Goal: Task Accomplishment & Management: Manage account settings

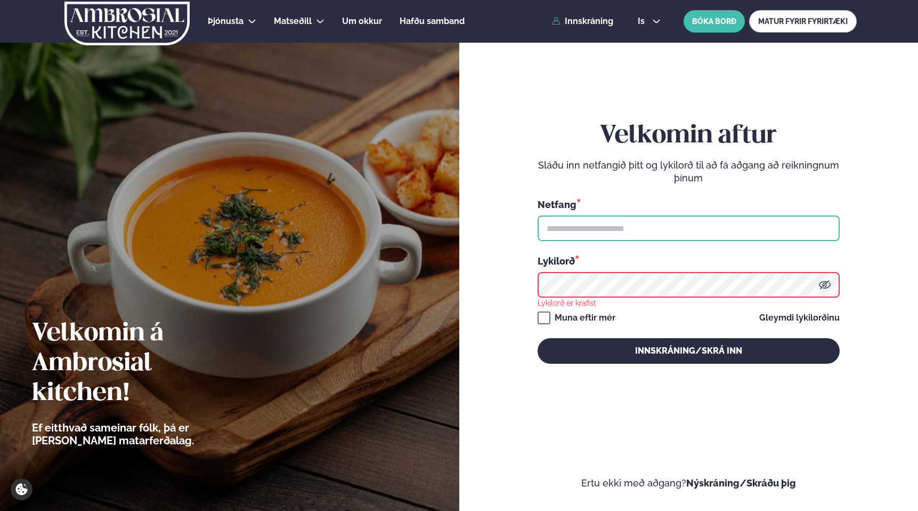
type input "**********"
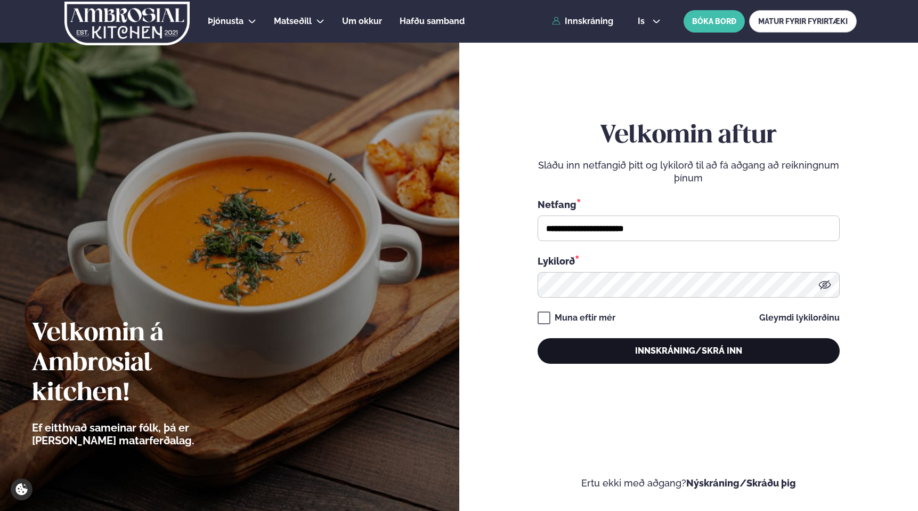
click at [659, 342] on button "Innskráning/Skrá inn" at bounding box center [689, 351] width 302 height 26
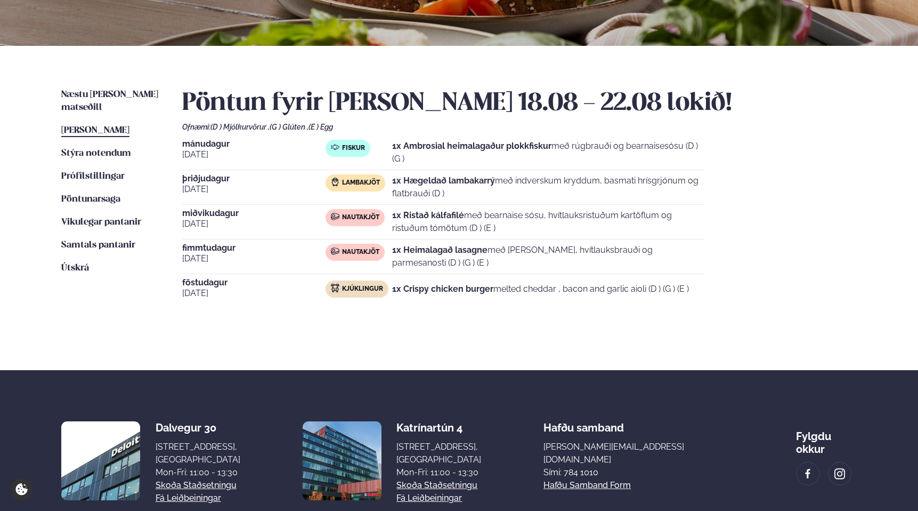
scroll to position [191, 0]
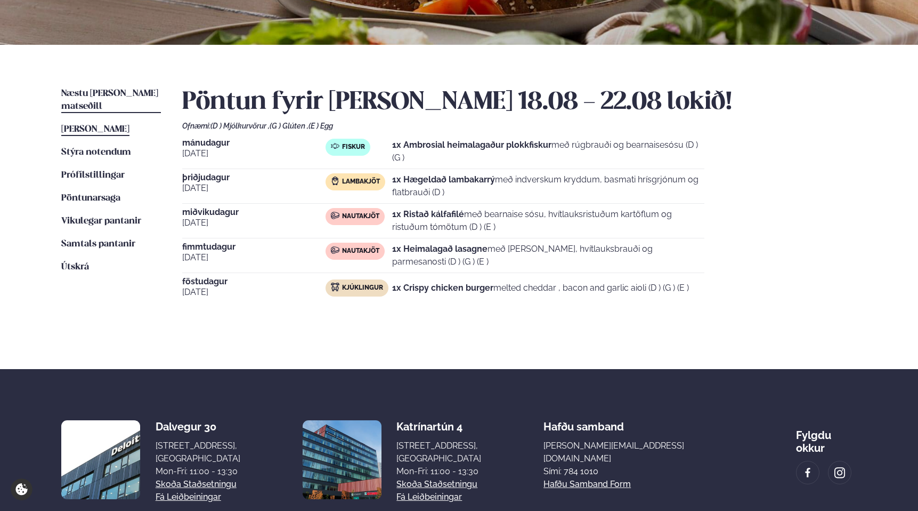
click at [134, 88] on link "Næstu [PERSON_NAME] matseðill Næsta vika" at bounding box center [111, 100] width 100 height 26
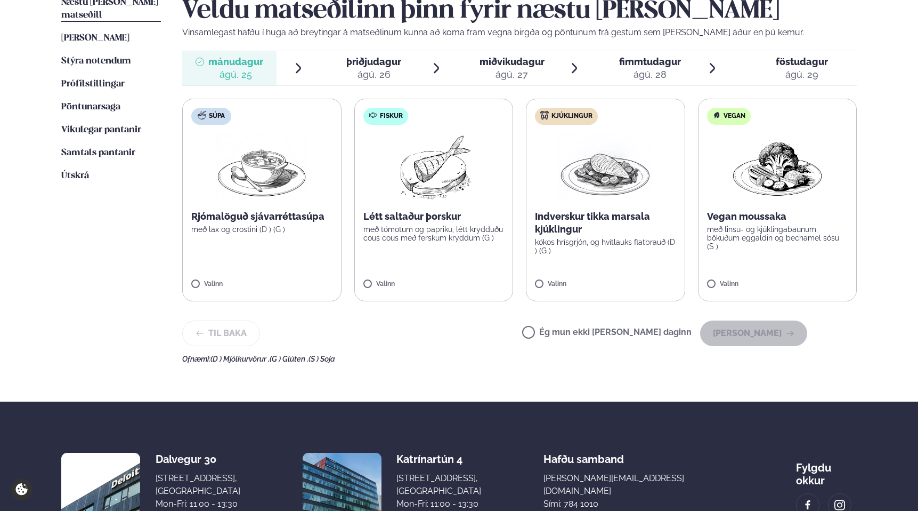
scroll to position [274, 0]
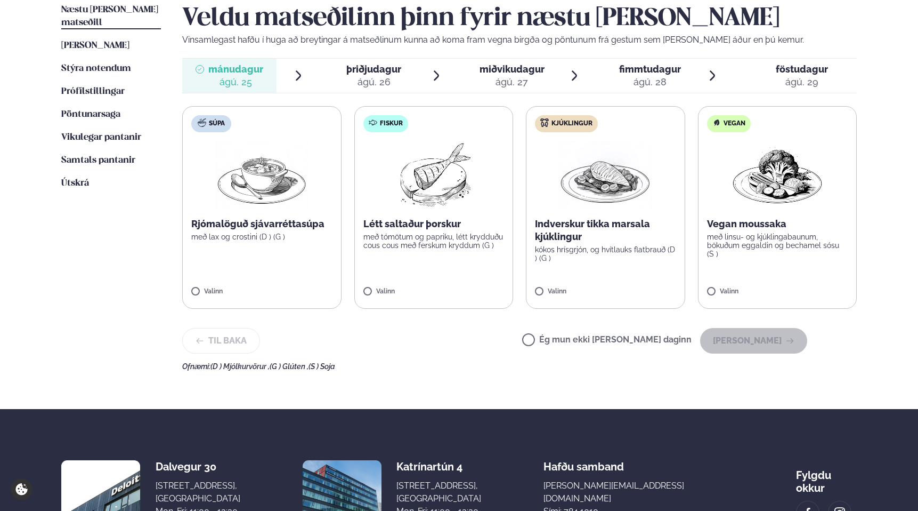
click at [605, 338] on label "Ég mun ekki [PERSON_NAME] daginn" at bounding box center [606, 340] width 169 height 11
click at [753, 340] on button "[PERSON_NAME]" at bounding box center [753, 341] width 107 height 26
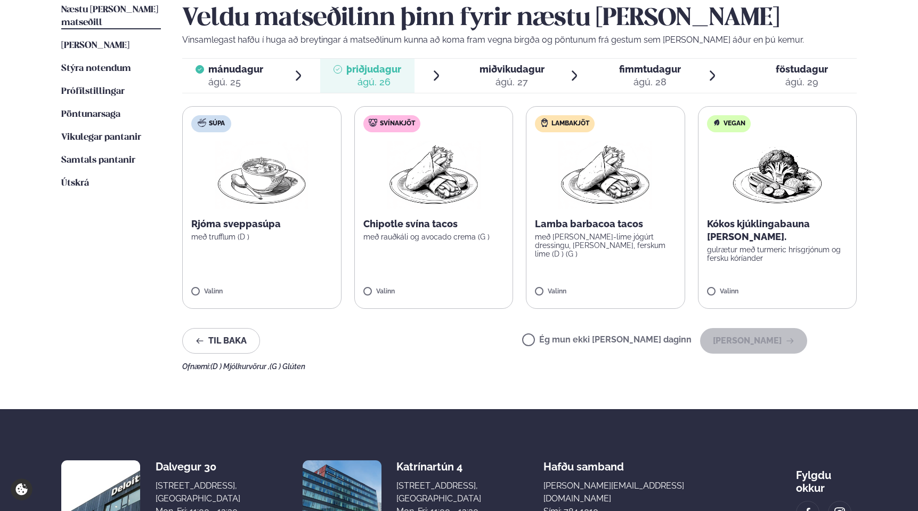
click at [624, 198] on img at bounding box center [606, 175] width 94 height 68
click at [742, 341] on button "[PERSON_NAME]" at bounding box center [753, 341] width 107 height 26
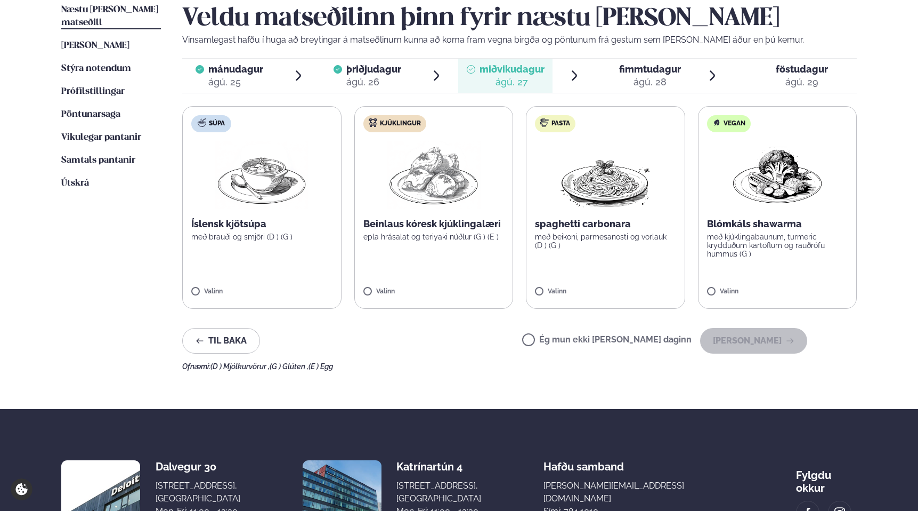
click at [374, 204] on label "Kjúklingur Beinlaus kóresk kjúklingalæri epla hrásalat og teriyaki núðlur (G ) …" at bounding box center [433, 207] width 159 height 203
click at [750, 340] on button "[PERSON_NAME]" at bounding box center [753, 341] width 107 height 26
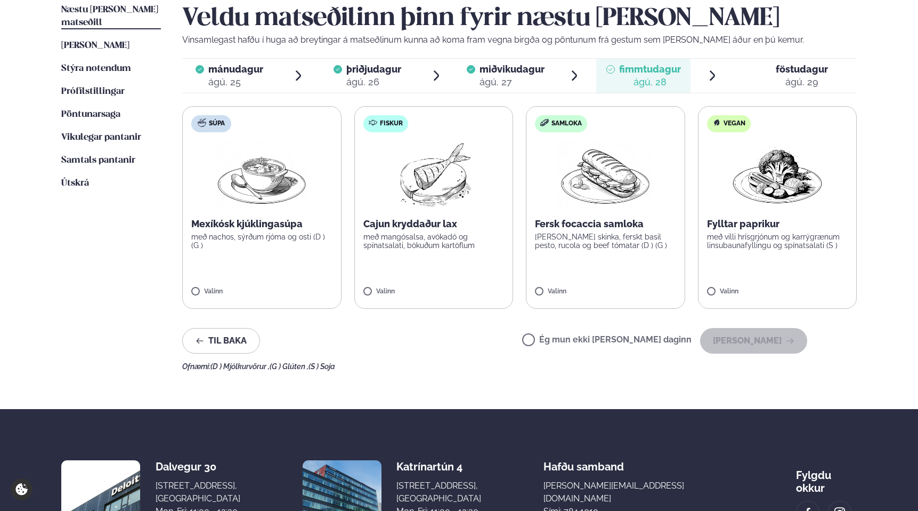
click at [571, 79] on icon at bounding box center [574, 75] width 13 height 13
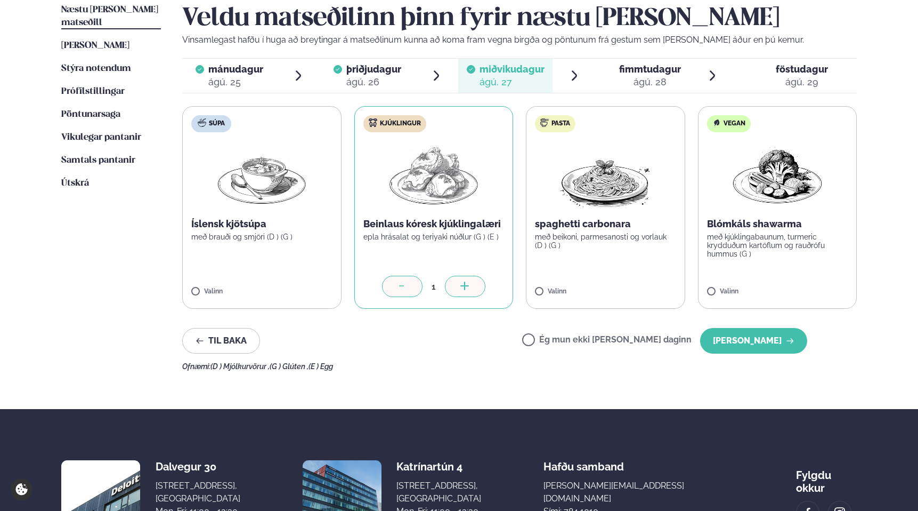
click at [619, 84] on div "ágú. 28" at bounding box center [650, 82] width 62 height 13
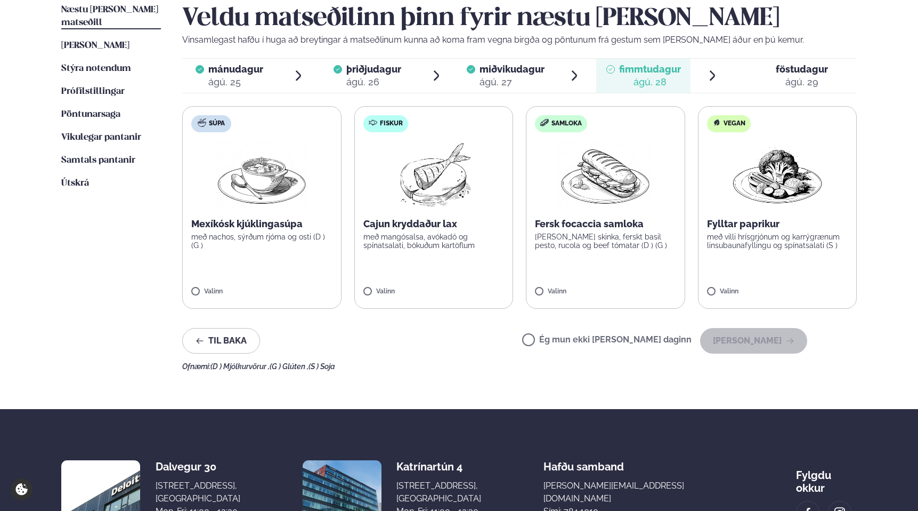
click at [627, 100] on div "Veldu matseðilinn þinn fyrir næstu [PERSON_NAME] Vinsamlegast hafðu í huga að b…" at bounding box center [519, 187] width 675 height 367
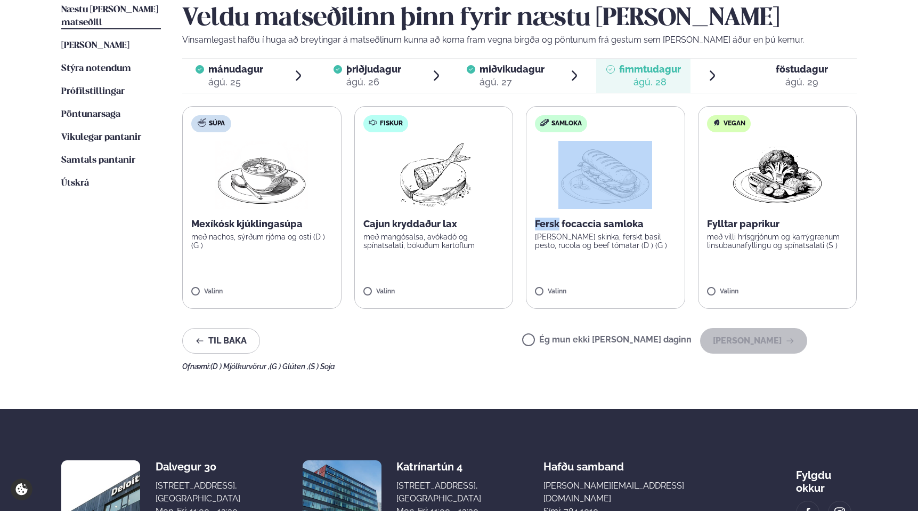
click at [627, 100] on div "Veldu matseðilinn þinn fyrir næstu [PERSON_NAME] Vinsamlegast hafðu í huga að b…" at bounding box center [519, 187] width 675 height 367
click at [633, 108] on label "Samloka Fersk focaccia samloka [PERSON_NAME] skinka, ferskt basil pesto, rucola…" at bounding box center [605, 207] width 159 height 203
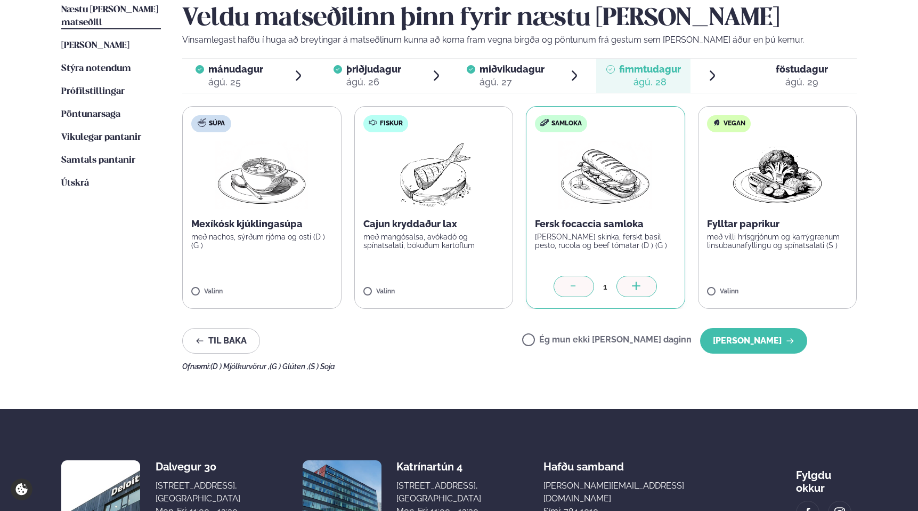
click at [564, 83] on li "miðvikudagur mið. [DATE]" at bounding box center [519, 76] width 123 height 34
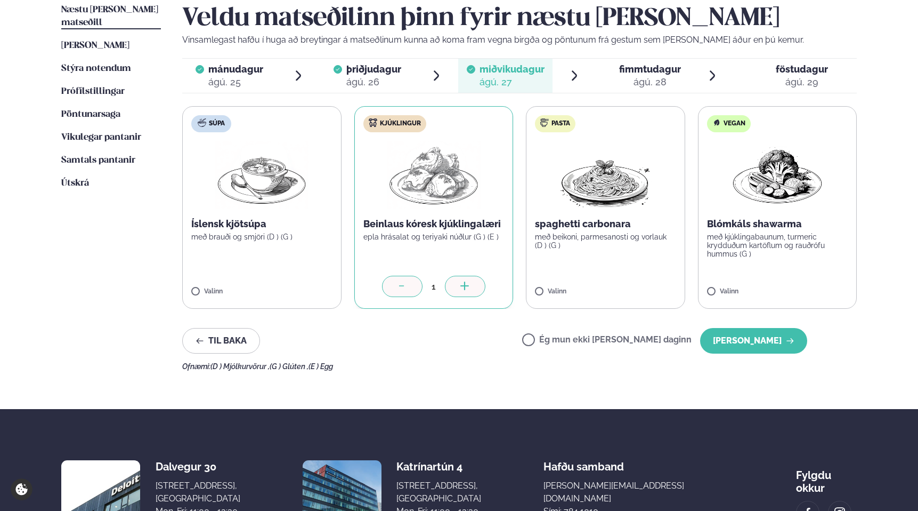
click at [635, 84] on div "ágú. 28" at bounding box center [650, 82] width 62 height 13
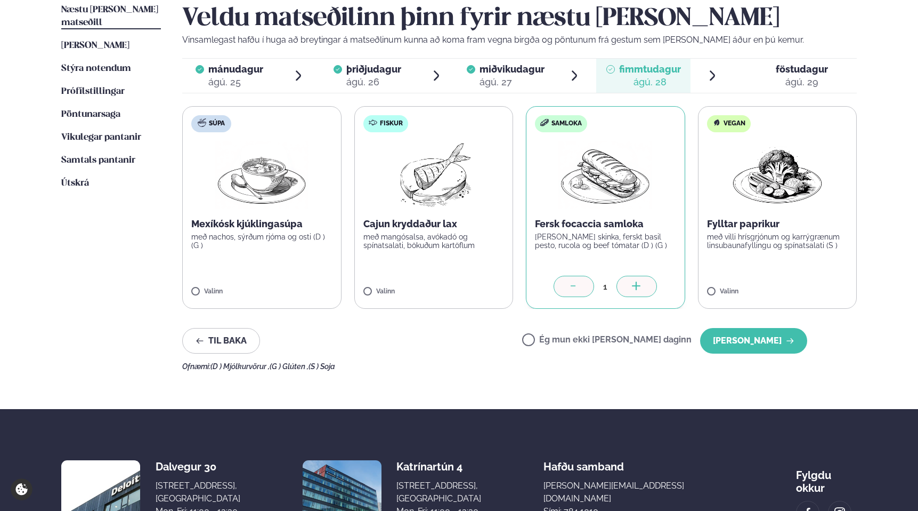
click at [673, 45] on p "Vinsamlegast hafðu í huga að breytingar á matseðlinum kunna að koma fram vegna …" at bounding box center [519, 40] width 675 height 13
click at [676, 41] on p "Vinsamlegast hafðu í huga að breytingar á matseðlinum kunna að koma fram vegna …" at bounding box center [519, 40] width 675 height 13
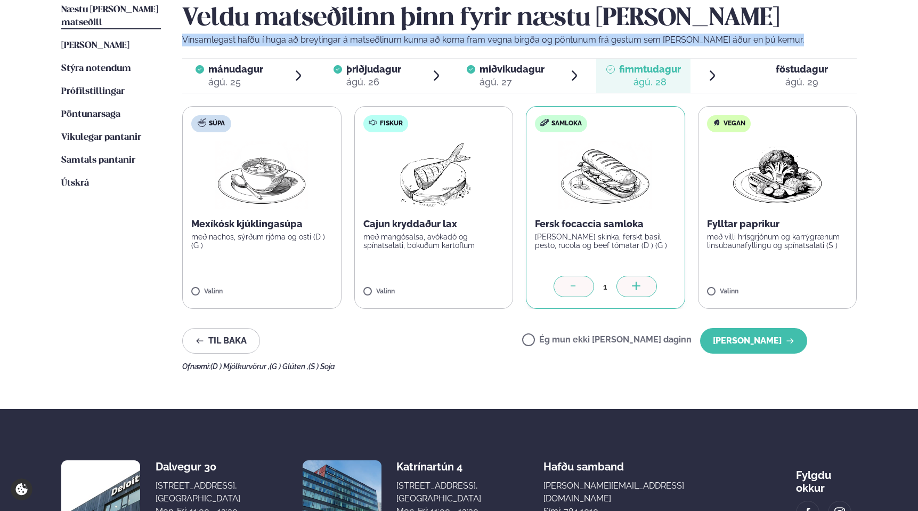
click at [676, 41] on p "Vinsamlegast hafðu í huga að breytingar á matseðlinum kunna að koma fram vegna …" at bounding box center [519, 40] width 675 height 13
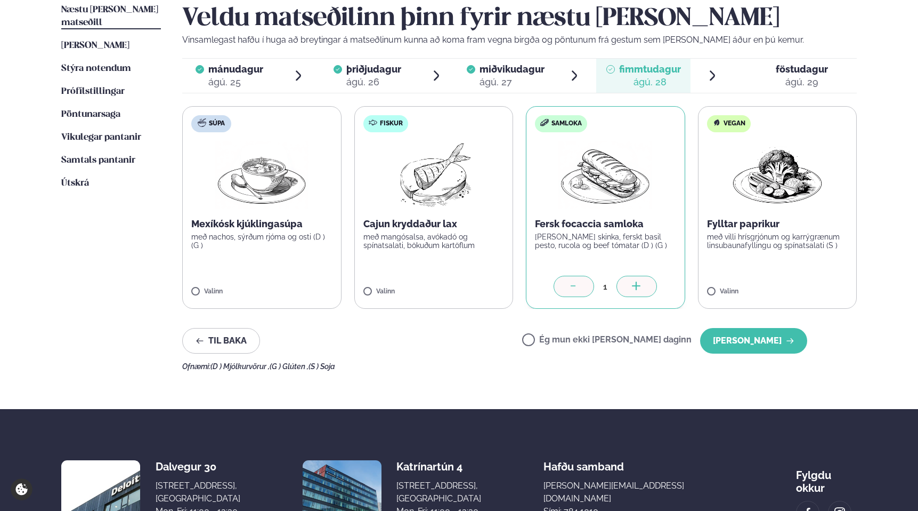
click at [676, 41] on p "Vinsamlegast hafðu í huga að breytingar á matseðlinum kunna að koma fram vegna …" at bounding box center [519, 40] width 675 height 13
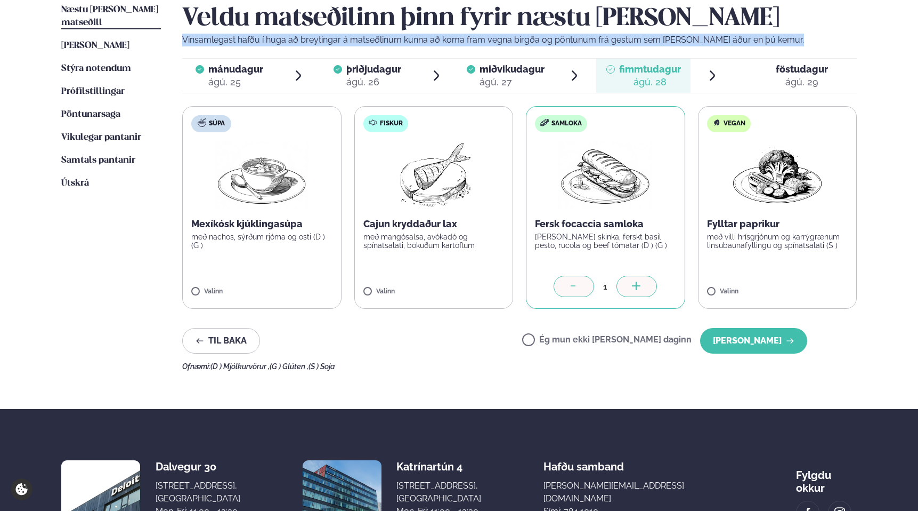
click at [676, 41] on p "Vinsamlegast hafðu í huga að breytingar á matseðlinum kunna að koma fram vegna …" at bounding box center [519, 40] width 675 height 13
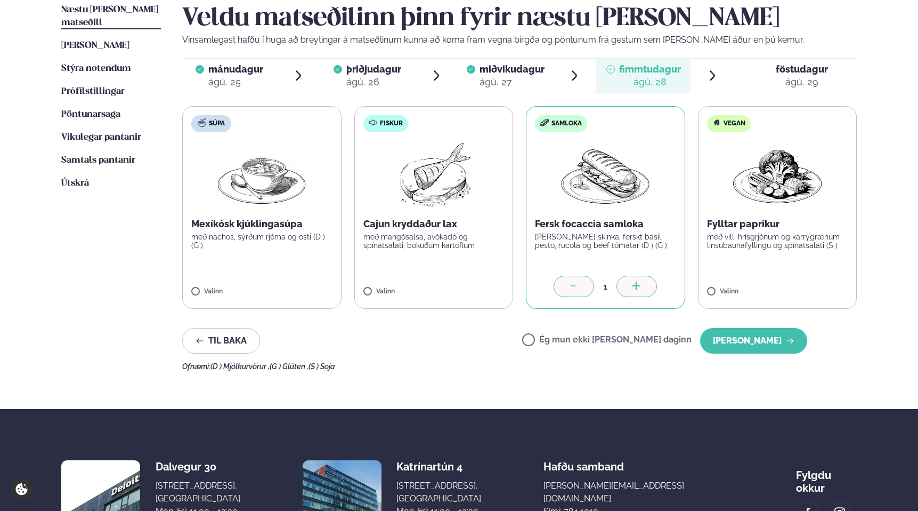
click at [676, 41] on p "Vinsamlegast hafðu í huga að breytingar á matseðlinum kunna að koma fram vegna …" at bounding box center [519, 40] width 675 height 13
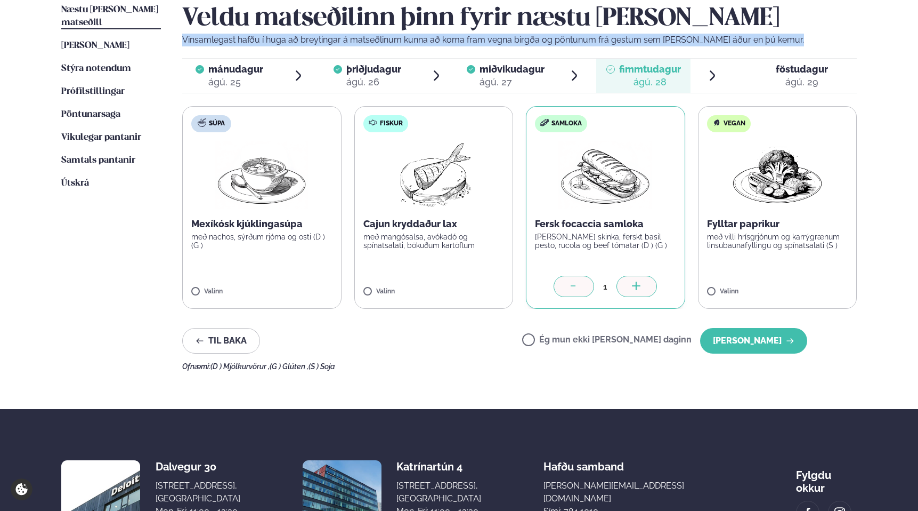
click at [676, 41] on p "Vinsamlegast hafðu í huga að breytingar á matseðlinum kunna að koma fram vegna …" at bounding box center [519, 40] width 675 height 13
click at [667, 37] on p "Vinsamlegast hafðu í huga að breytingar á matseðlinum kunna að koma fram vegna …" at bounding box center [519, 40] width 675 height 13
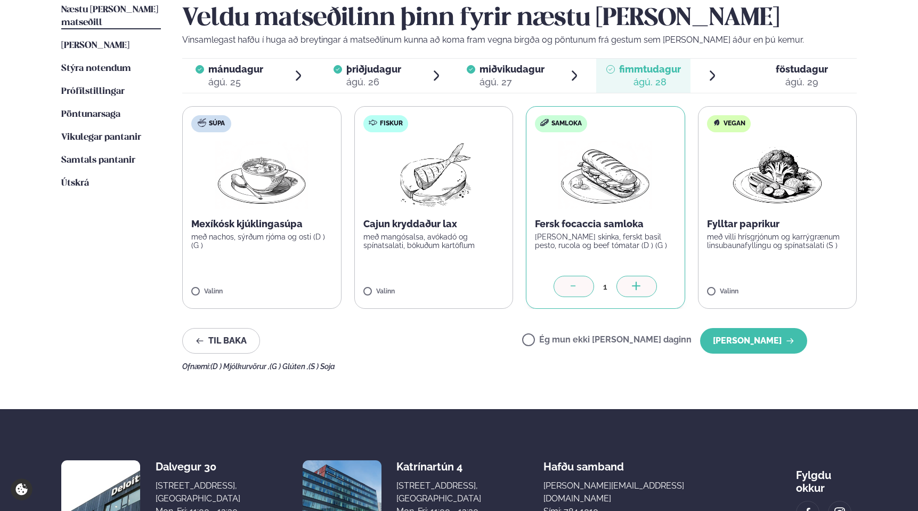
click at [667, 37] on p "Vinsamlegast hafðu í huga að breytingar á matseðlinum kunna að koma fram vegna …" at bounding box center [519, 40] width 675 height 13
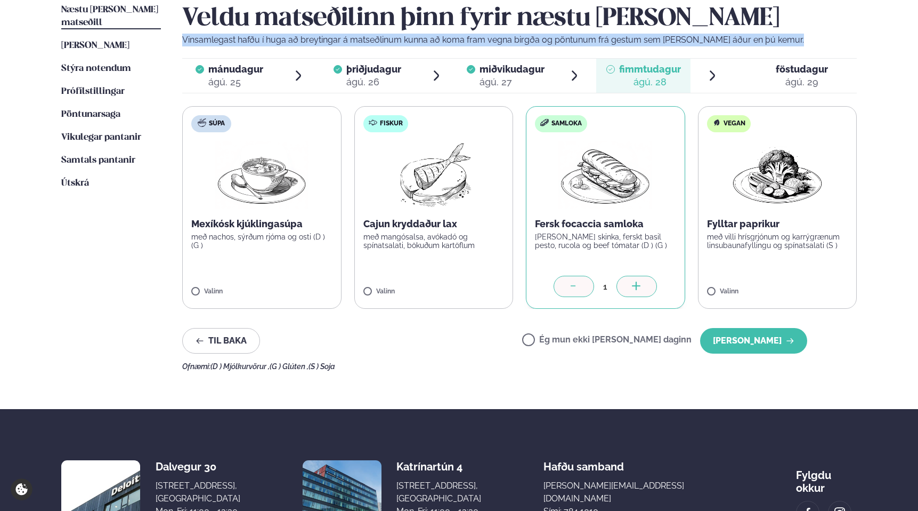
click at [667, 37] on p "Vinsamlegast hafðu í huga að breytingar á matseðlinum kunna að koma fram vegna …" at bounding box center [519, 40] width 675 height 13
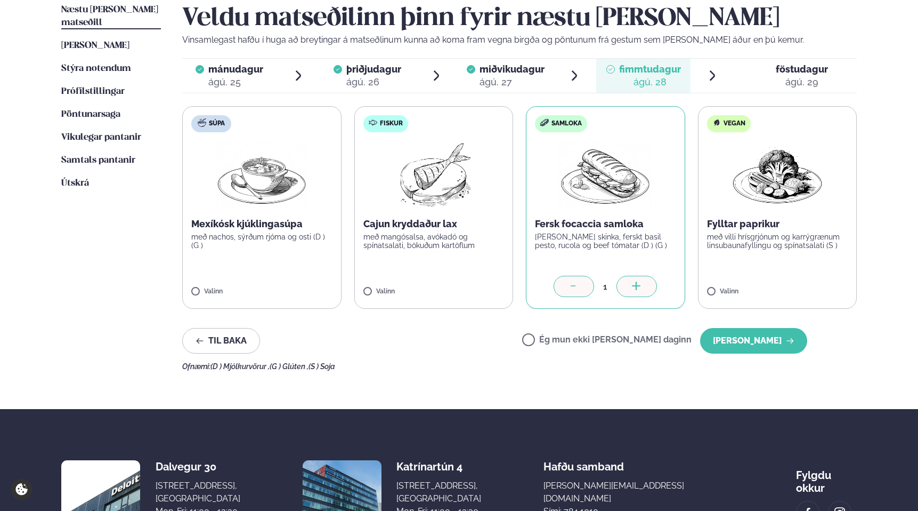
click at [667, 37] on p "Vinsamlegast hafðu í huga að breytingar á matseðlinum kunna að koma fram vegna …" at bounding box center [519, 40] width 675 height 13
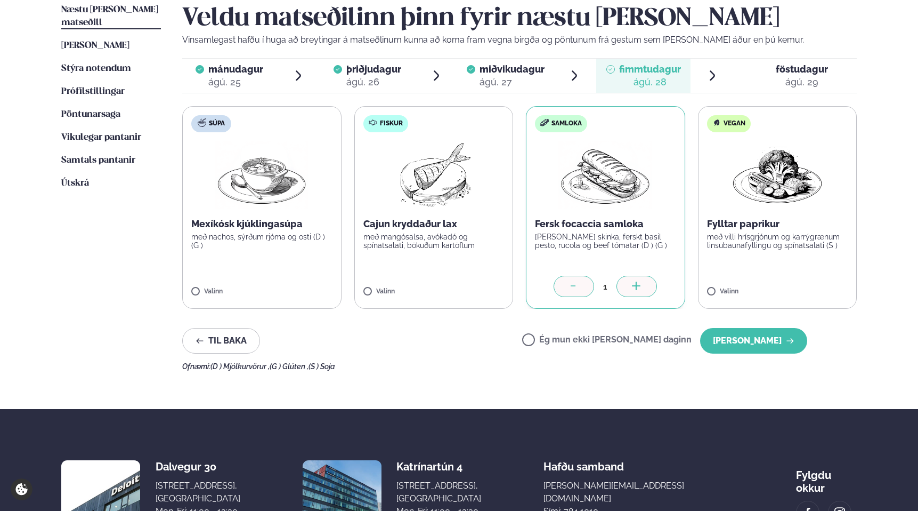
click at [667, 37] on p "Vinsamlegast hafðu í huga að breytingar á matseðlinum kunna að koma fram vegna …" at bounding box center [519, 40] width 675 height 13
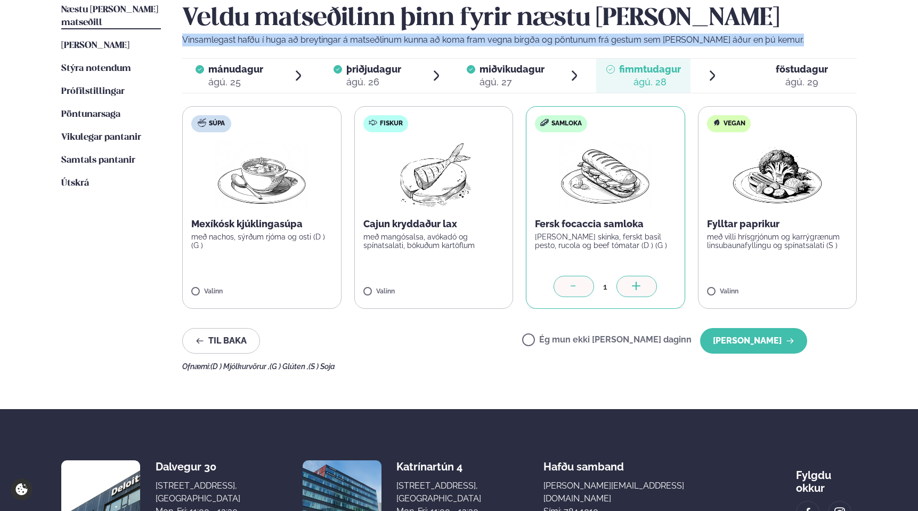
click at [667, 37] on p "Vinsamlegast hafðu í huga að breytingar á matseðlinum kunna að koma fram vegna …" at bounding box center [519, 40] width 675 height 13
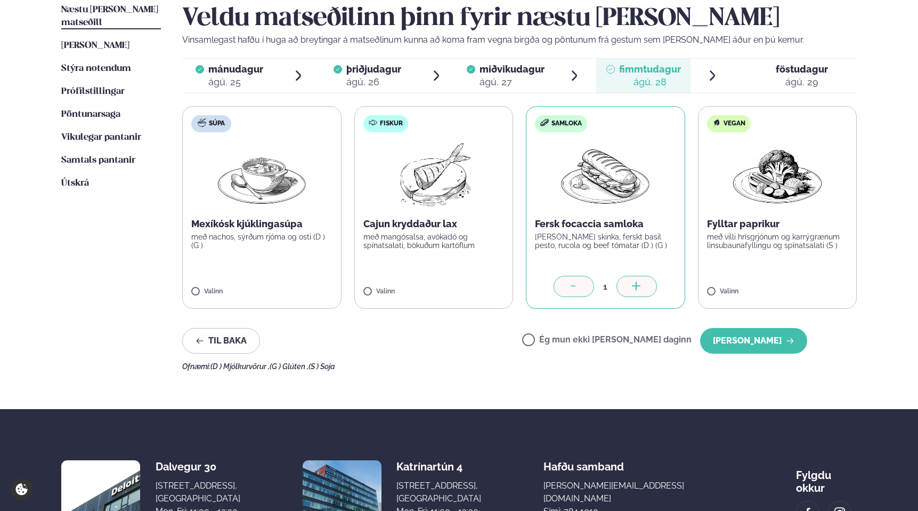
click at [667, 37] on p "Vinsamlegast hafðu í huga að breytingar á matseðlinum kunna að koma fram vegna …" at bounding box center [519, 40] width 675 height 13
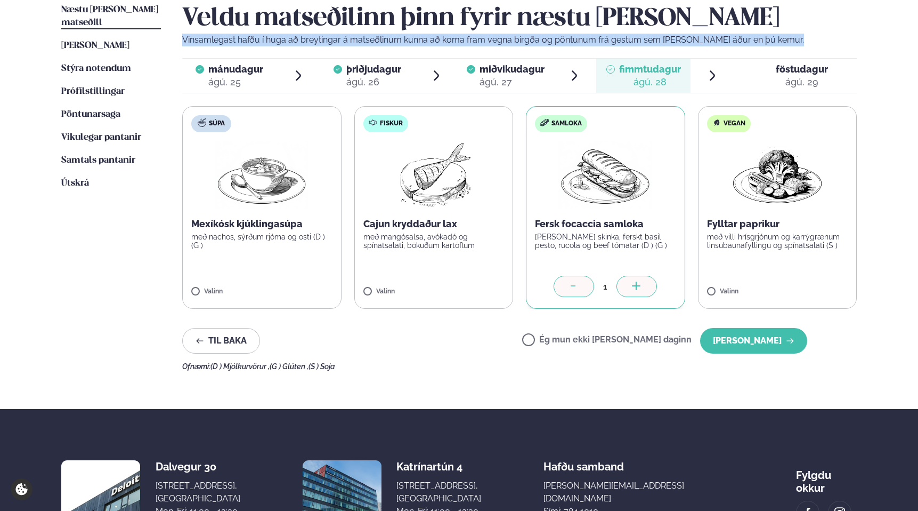
click at [667, 37] on p "Vinsamlegast hafðu í huga að breytingar á matseðlinum kunna að koma fram vegna …" at bounding box center [519, 40] width 675 height 13
click at [663, 37] on p "Vinsamlegast hafðu í huga að breytingar á matseðlinum kunna að koma fram vegna …" at bounding box center [519, 40] width 675 height 13
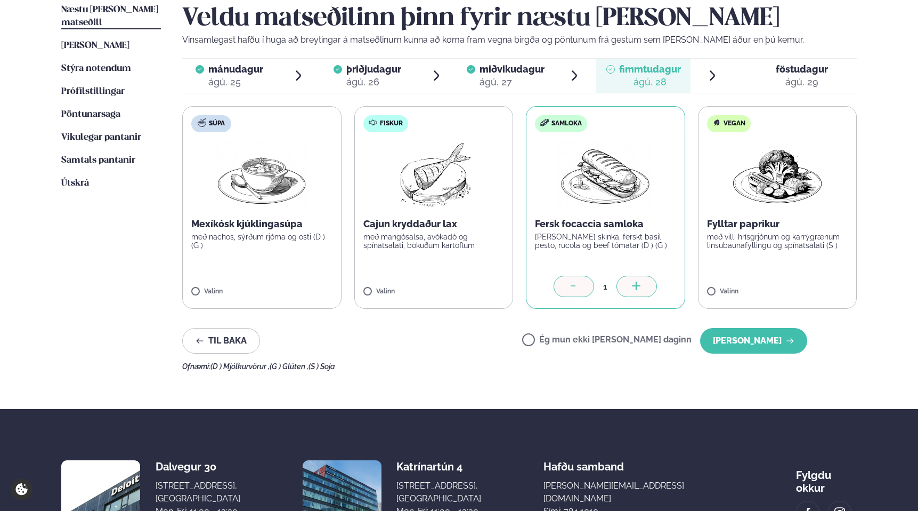
click at [398, 184] on img at bounding box center [433, 175] width 94 height 68
click at [579, 279] on div at bounding box center [574, 286] width 41 height 21
click at [761, 343] on button "[PERSON_NAME]" at bounding box center [753, 341] width 107 height 26
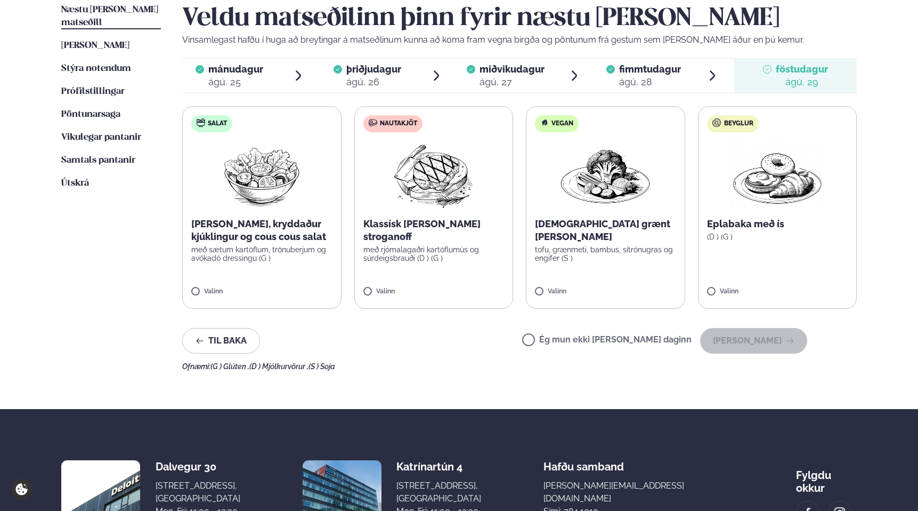
click at [627, 338] on label "Ég mun ekki [PERSON_NAME] daginn" at bounding box center [606, 340] width 169 height 11
click at [766, 327] on div "Veldu matseðilinn þinn fyrir næstu [PERSON_NAME] Vinsamlegast hafðu í huga að b…" at bounding box center [519, 187] width 675 height 367
click at [768, 335] on button "[PERSON_NAME]" at bounding box center [753, 341] width 107 height 26
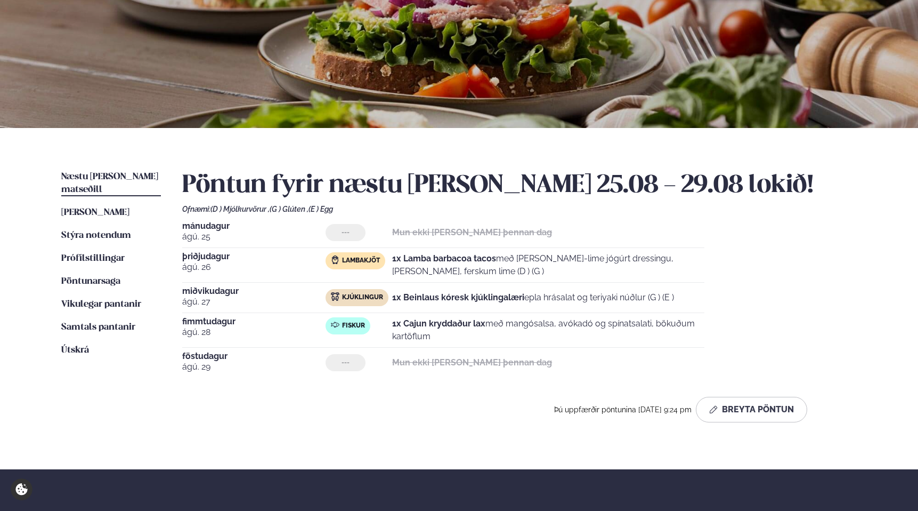
scroll to position [107, 0]
